Goal: Communication & Community: Answer question/provide support

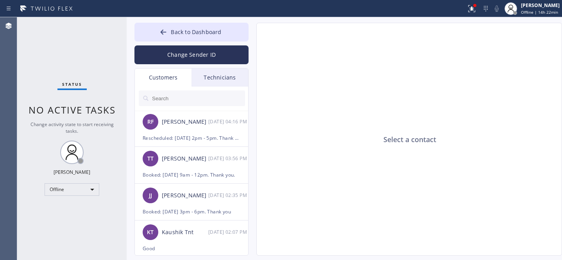
click at [174, 99] on input "text" at bounding box center [198, 98] width 94 height 16
paste input "5KSSIE"
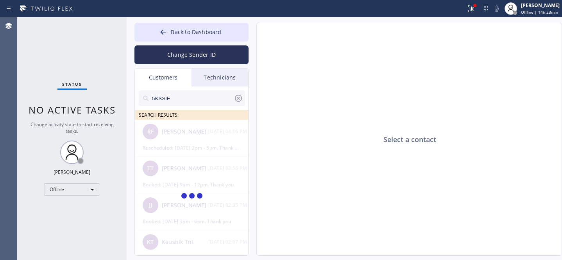
type input "5KSSIE"
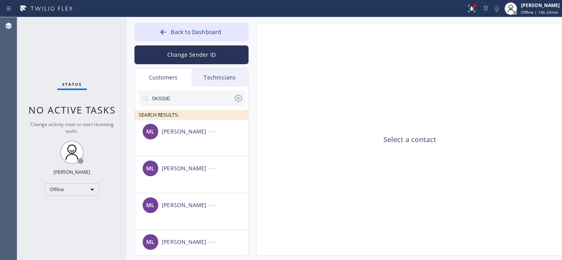
click at [176, 98] on input "5KSSIE" at bounding box center [192, 98] width 83 height 16
click at [195, 101] on input "5KSSIE" at bounding box center [192, 98] width 83 height 16
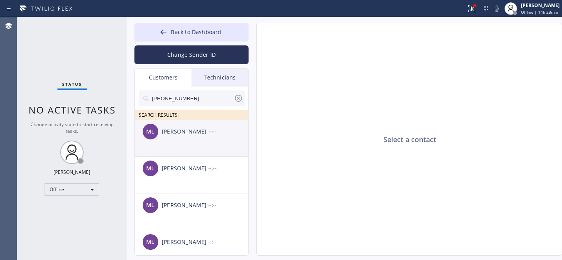
click at [178, 138] on div "ML [PERSON_NAME] --:--" at bounding box center [192, 131] width 114 height 23
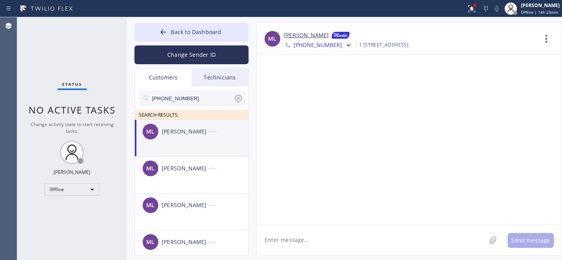
click at [322, 235] on textarea at bounding box center [371, 240] width 229 height 30
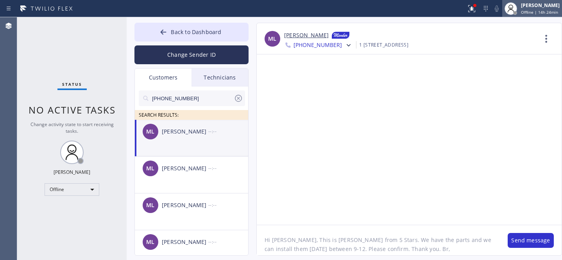
type textarea "Hi [PERSON_NAME], This is [PERSON_NAME] from 5 Stars. We have the parts and we …"
click at [523, 245] on button "Send message" at bounding box center [531, 240] width 46 height 15
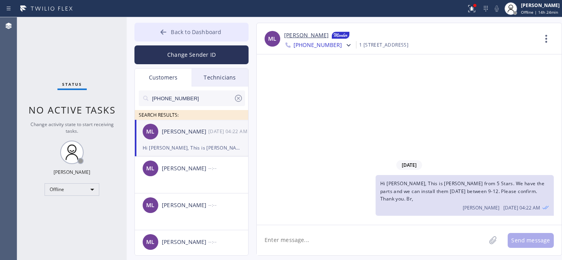
drag, startPoint x: 169, startPoint y: 29, endPoint x: 201, endPoint y: 23, distance: 32.7
click at [170, 29] on button "Back to Dashboard" at bounding box center [192, 32] width 114 height 19
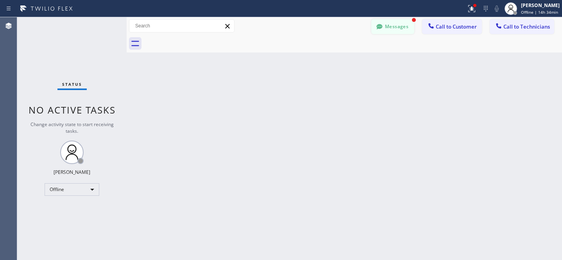
click at [400, 28] on button "Messages" at bounding box center [393, 26] width 43 height 15
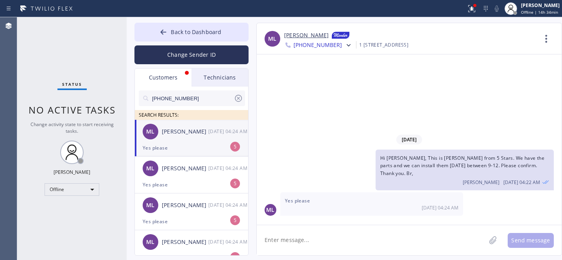
click at [168, 140] on div "ML [PERSON_NAME] [DATE] 04:24 AM" at bounding box center [192, 131] width 114 height 23
click at [334, 238] on textarea at bounding box center [371, 240] width 229 height 30
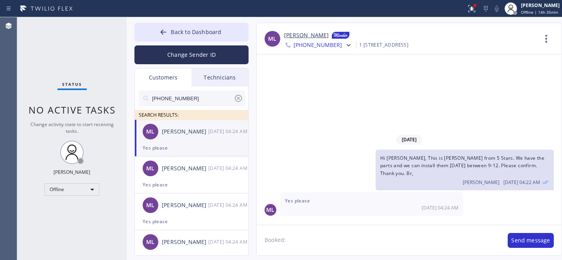
paste textarea "[DATE] 9am - 12pm"
type textarea "Booked: [DATE] 9am - 12pm. Thank you."
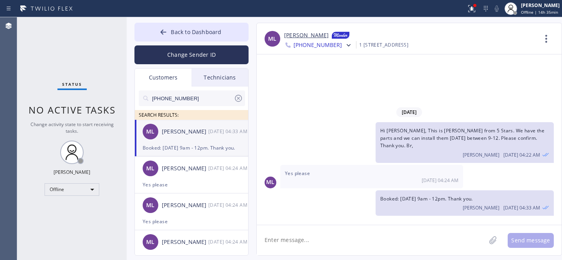
click at [242, 97] on icon at bounding box center [238, 97] width 9 height 9
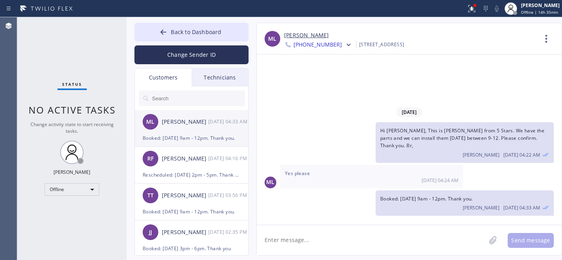
click at [188, 125] on div "[PERSON_NAME]" at bounding box center [185, 121] width 47 height 9
click at [183, 32] on span "Back to Dashboard" at bounding box center [196, 31] width 50 height 7
